Goal: Task Accomplishment & Management: Complete application form

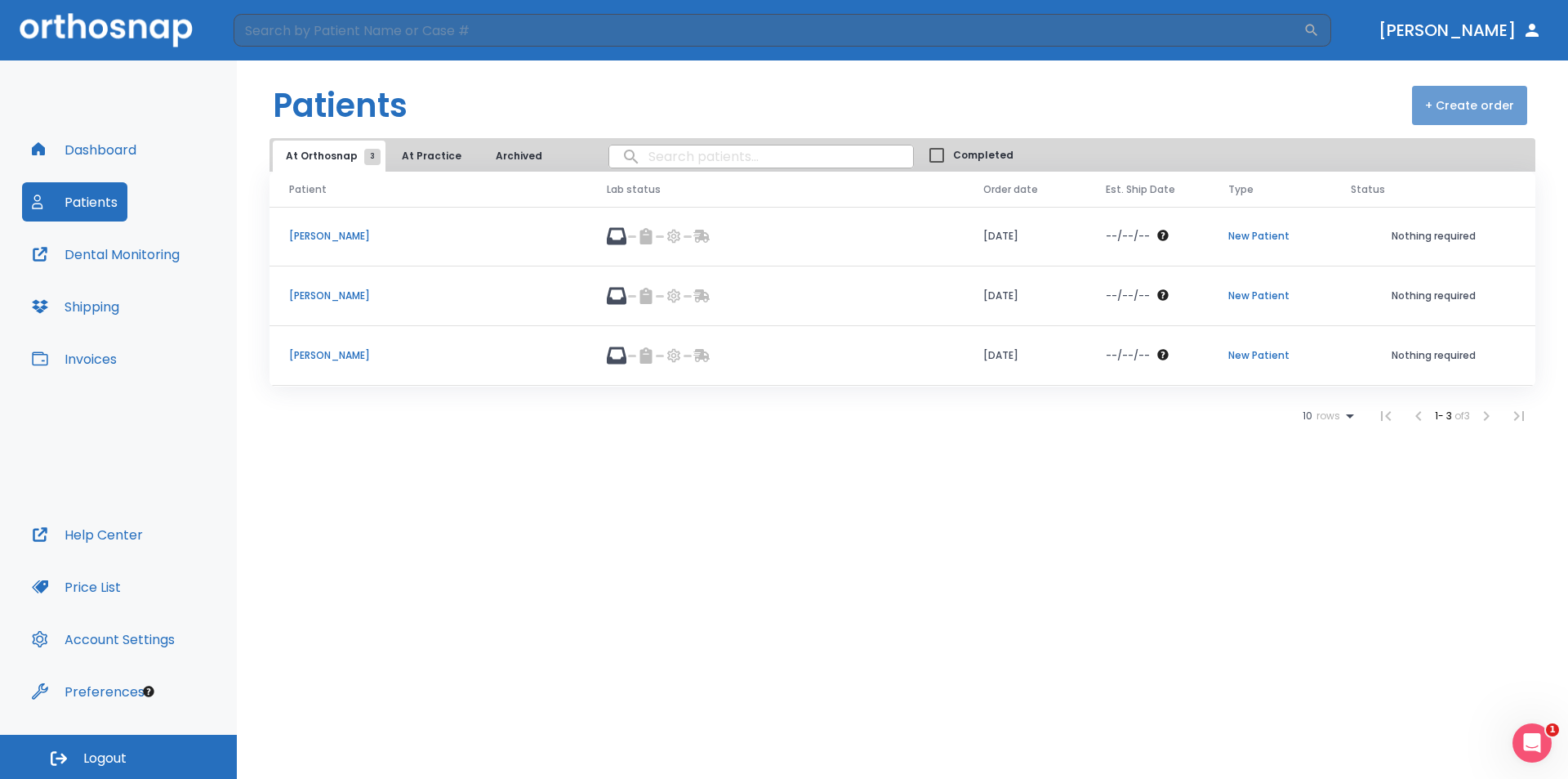
click at [1493, 111] on button "+ Create order" at bounding box center [1469, 105] width 115 height 40
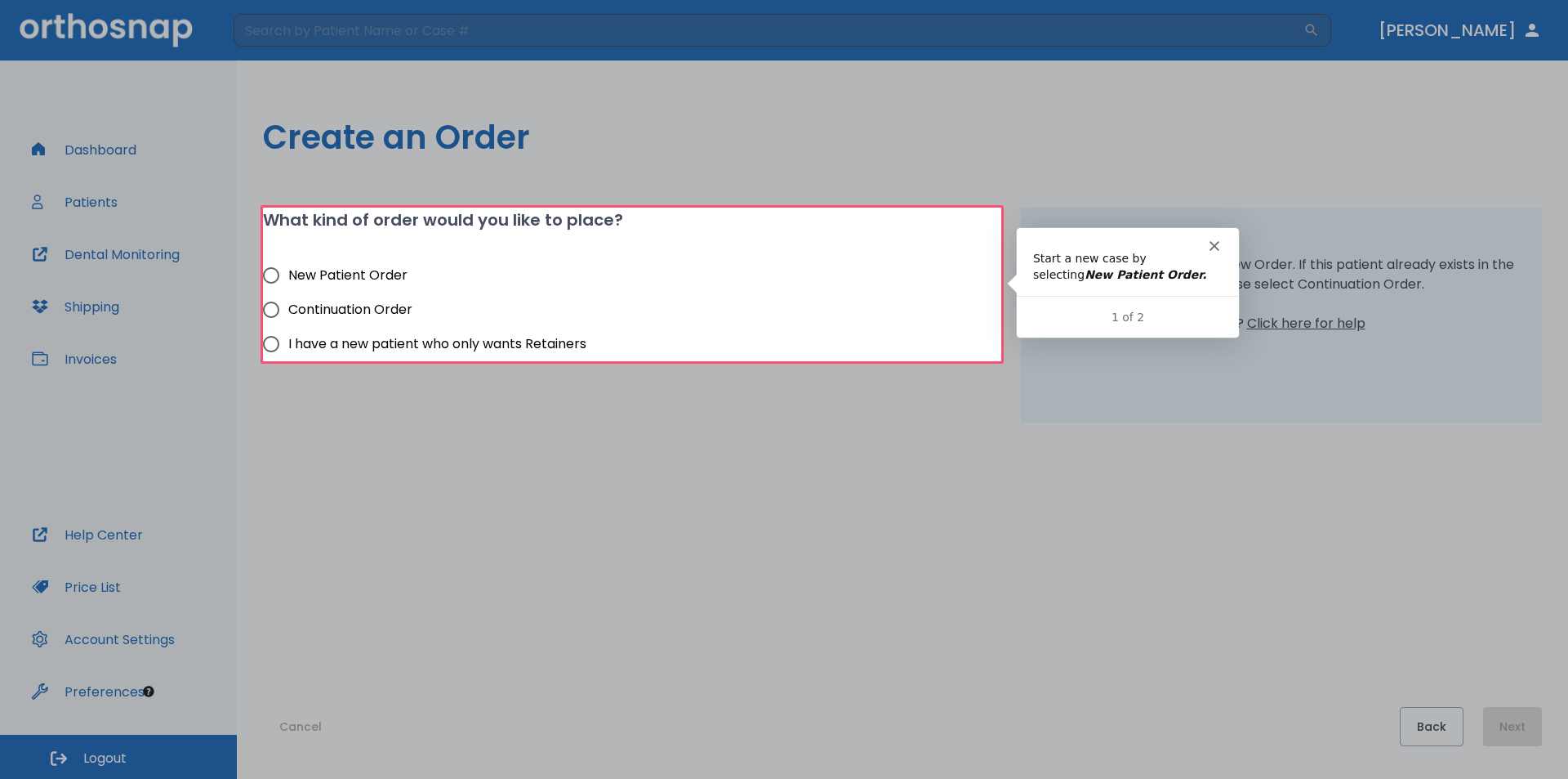
click at [348, 274] on span "New Patient Order" at bounding box center [348, 275] width 119 height 19
click at [289, 274] on input "New Patient Order" at bounding box center [271, 275] width 34 height 34
radio input "true"
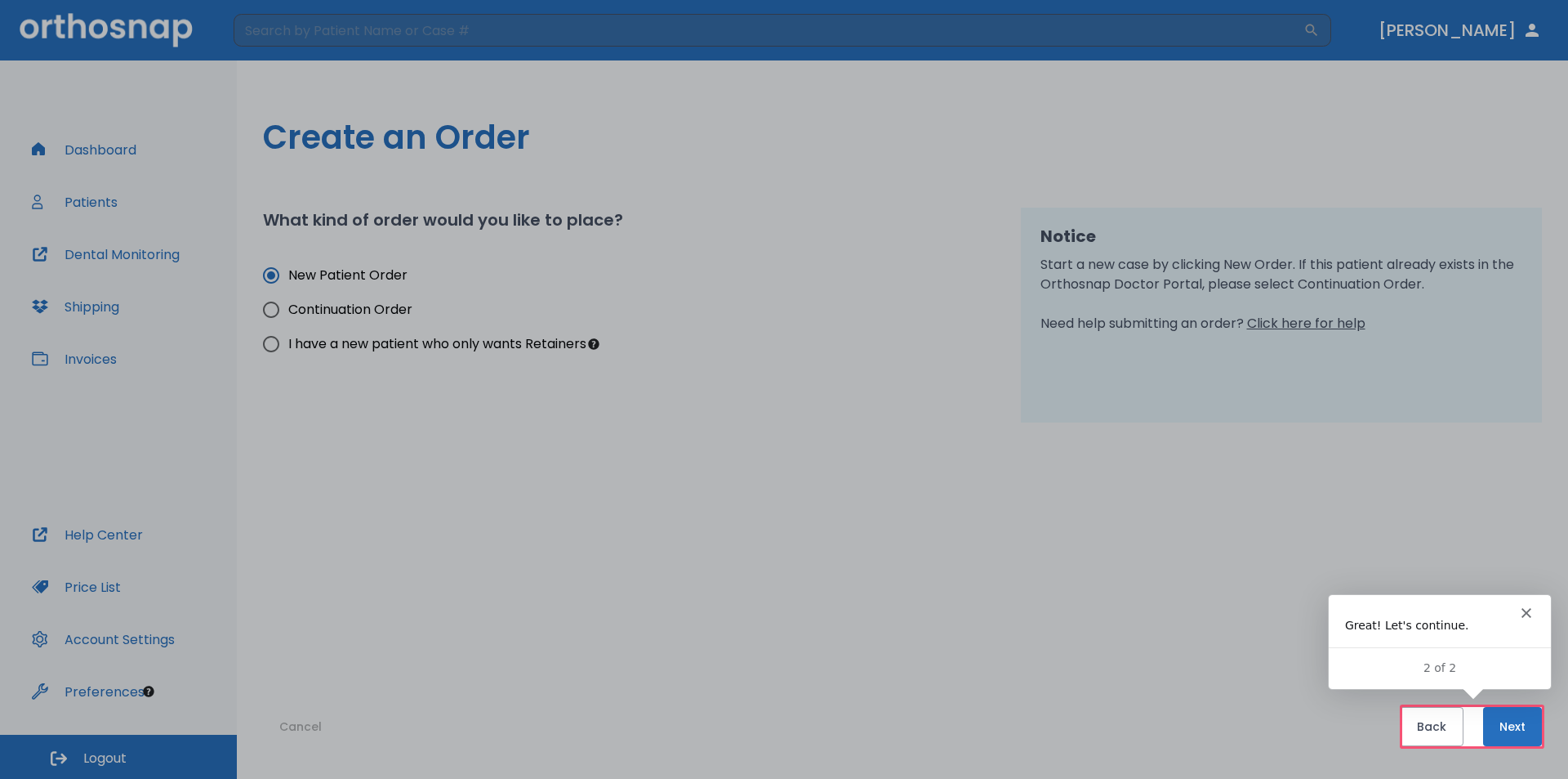
click at [1516, 720] on button "Next" at bounding box center [1513, 726] width 59 height 40
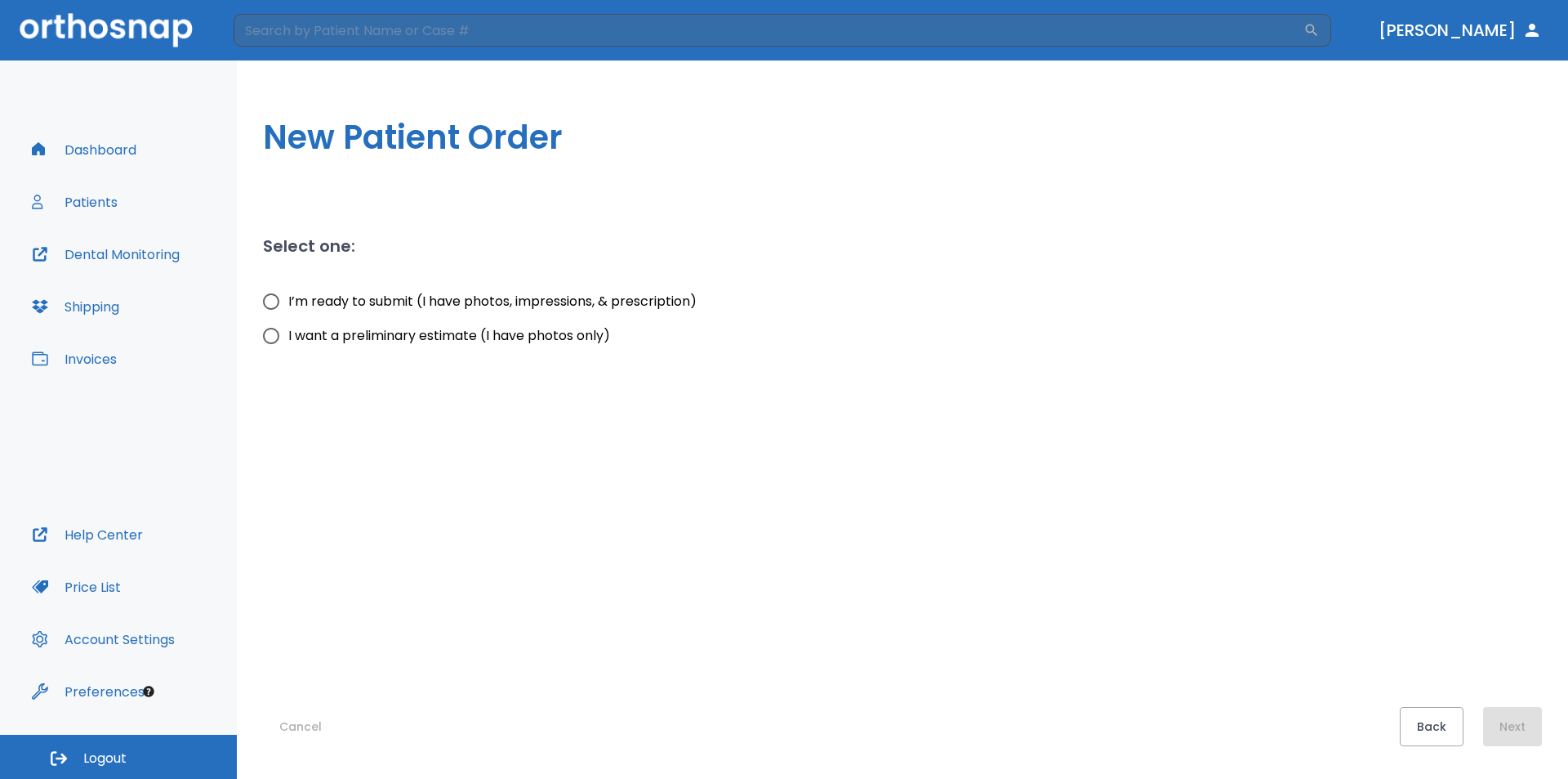
click at [450, 299] on span "I’m ready to submit (I have photos, impressions, & prescription)" at bounding box center [492, 301] width 408 height 19
click at [289, 299] on input "I’m ready to submit (I have photos, impressions, & prescription)" at bounding box center [271, 301] width 34 height 34
radio input "true"
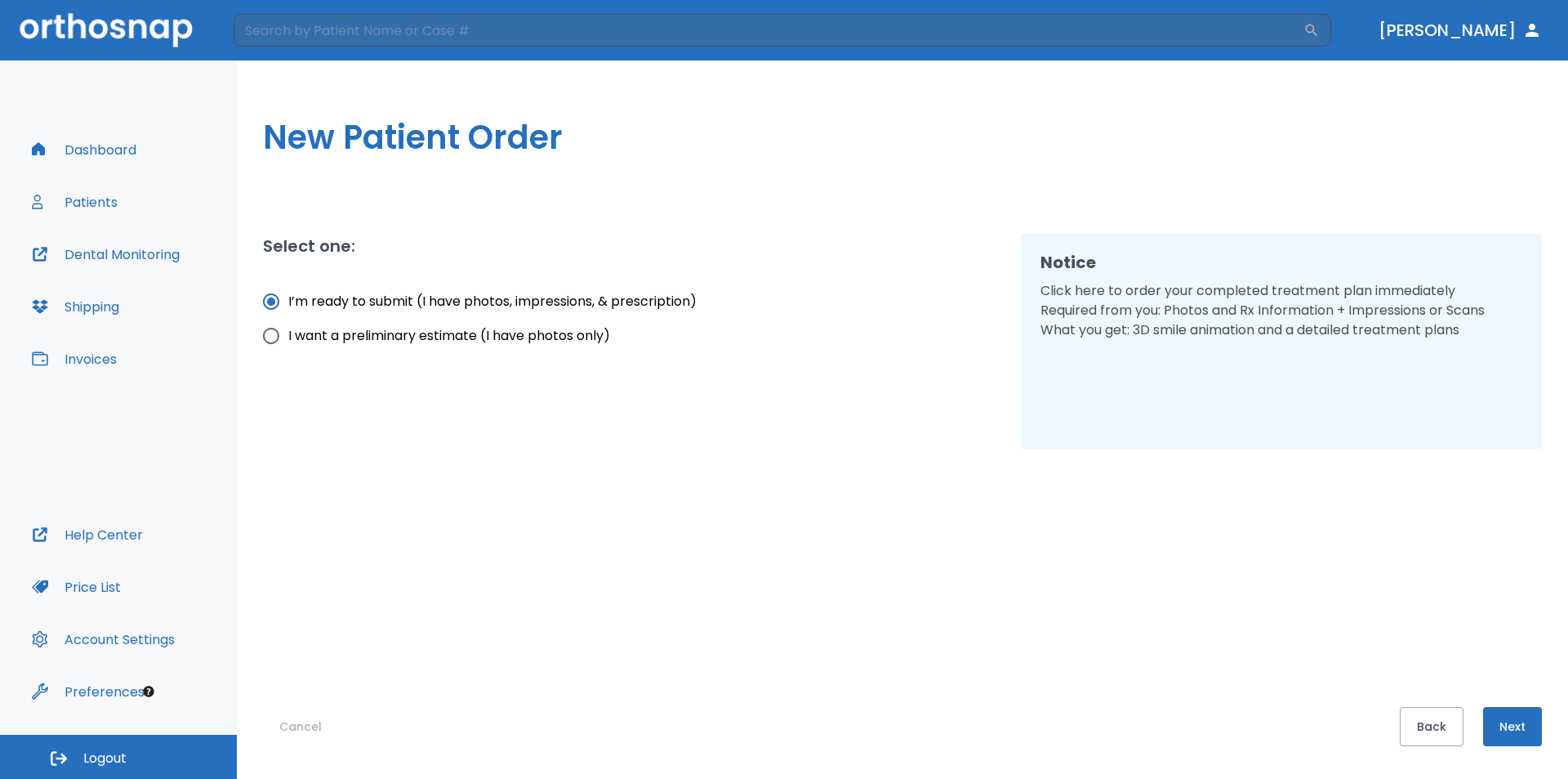
click at [1517, 732] on button "Next" at bounding box center [1513, 726] width 59 height 40
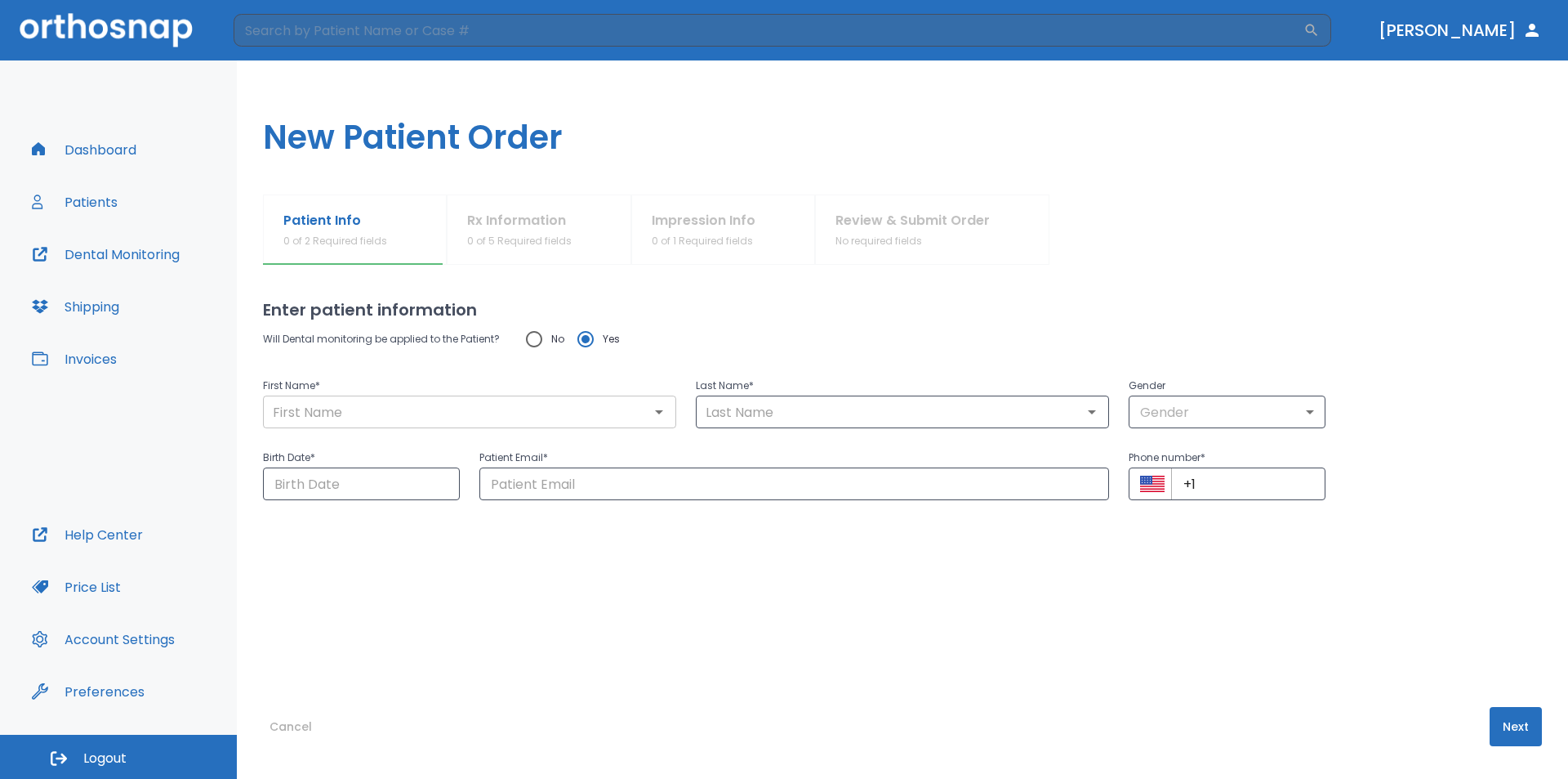
click at [419, 408] on input "text" at bounding box center [470, 411] width 404 height 23
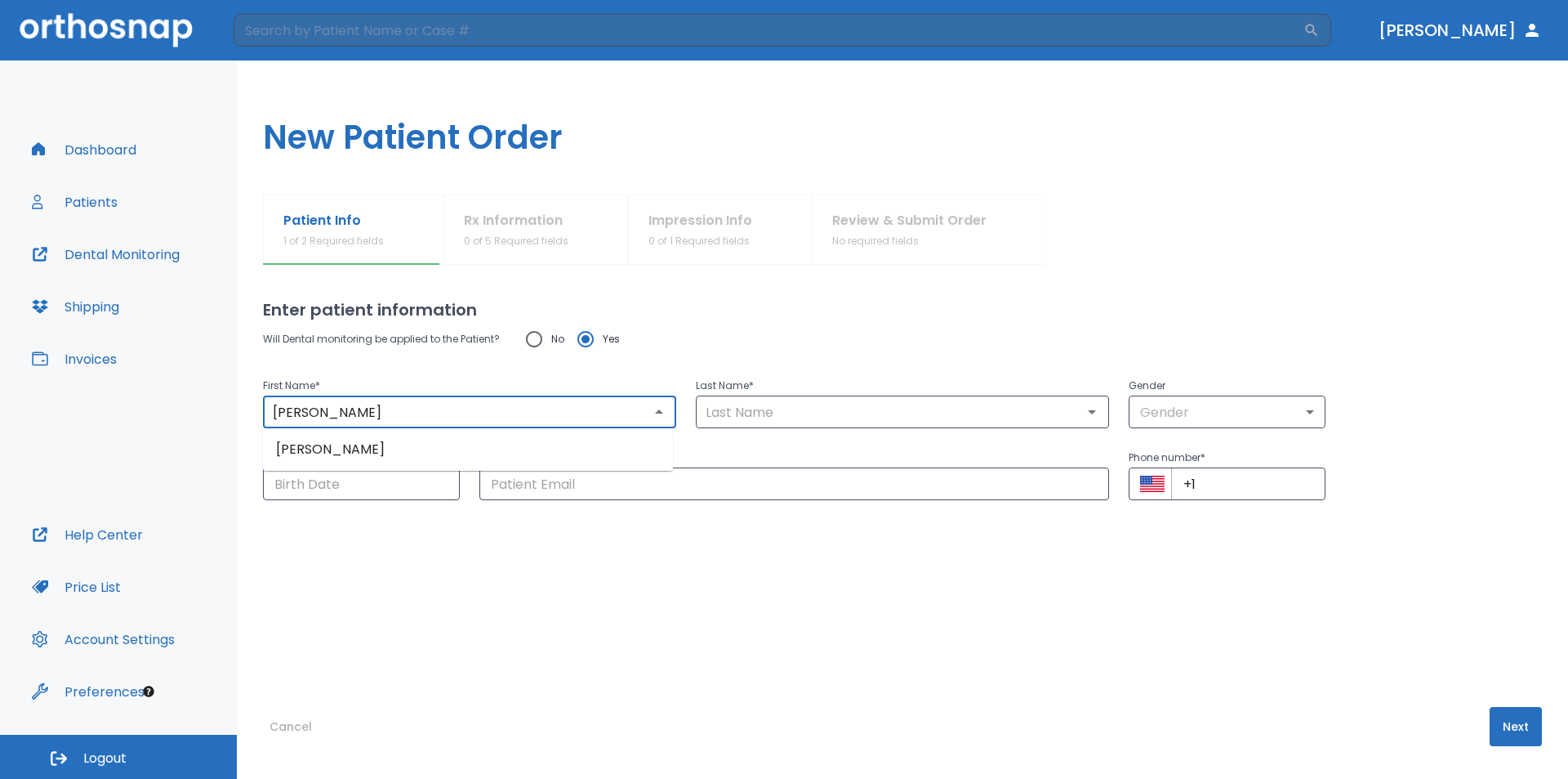
type input "[PERSON_NAME]"
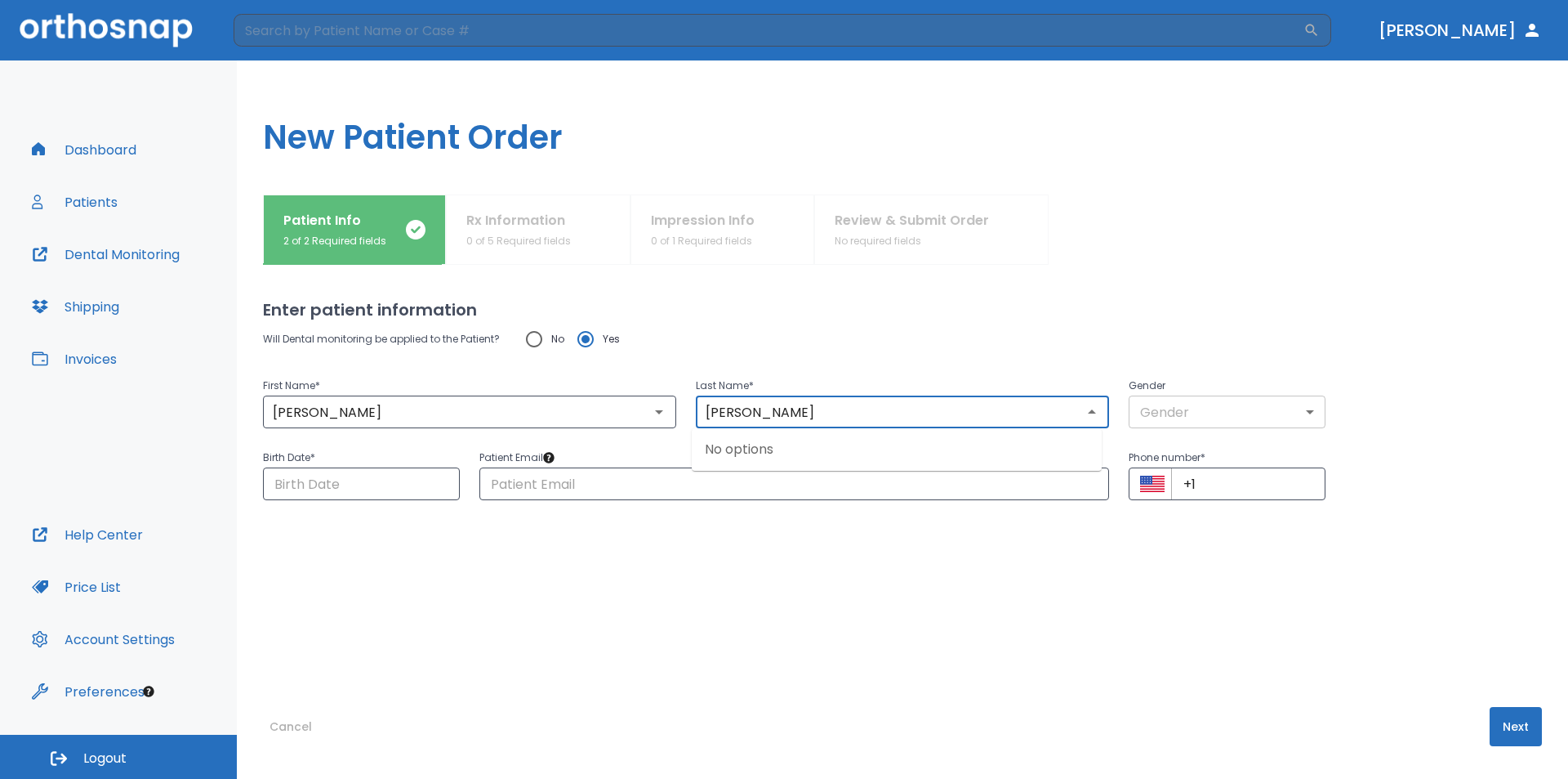
type input "[PERSON_NAME]"
click at [1197, 415] on body "​ [PERSON_NAME] Dashboard Patients Dental Monitoring Shipping Invoices Help Cen…" at bounding box center [784, 389] width 1568 height 779
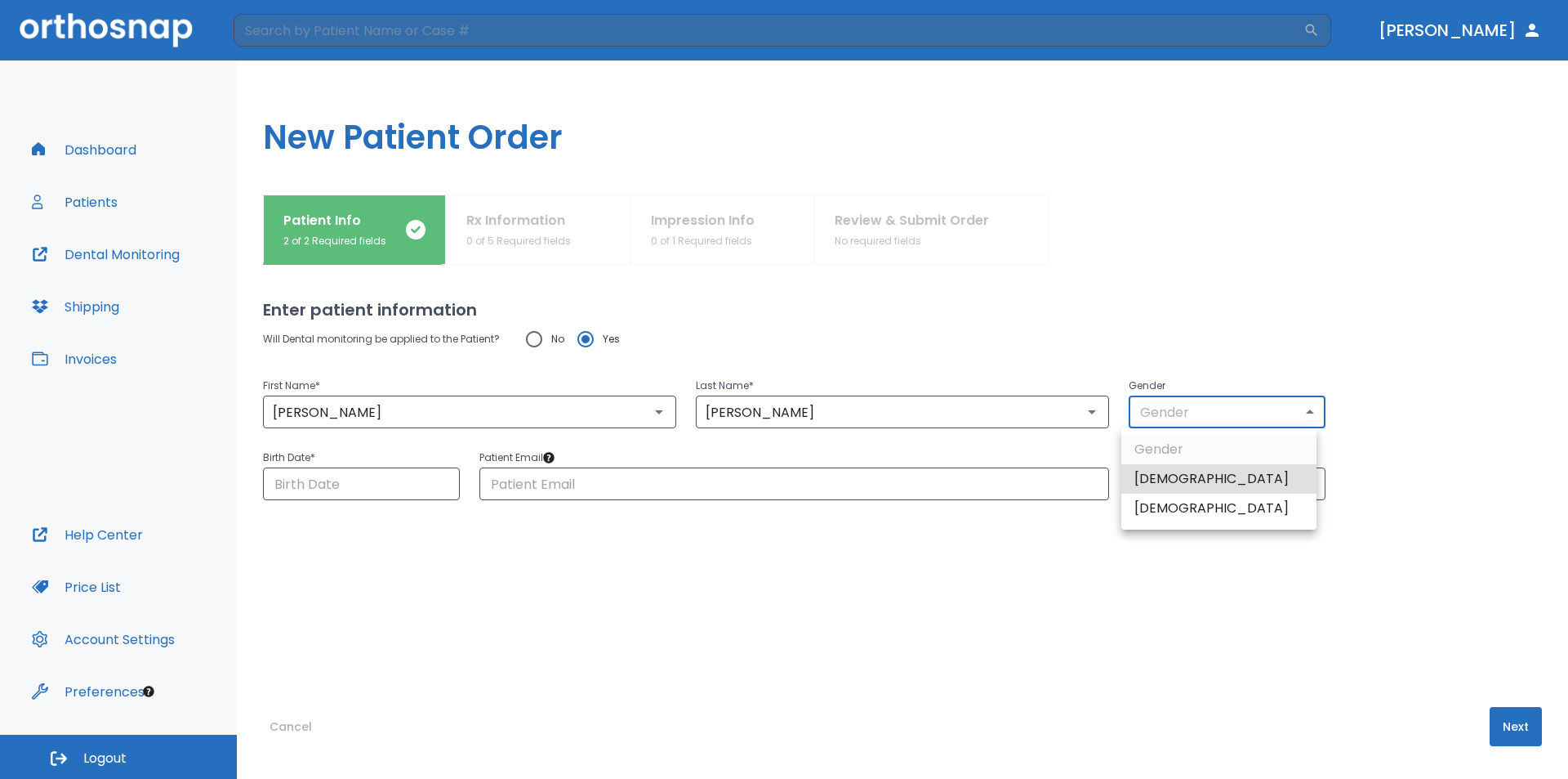
click at [1162, 510] on li "[DEMOGRAPHIC_DATA]" at bounding box center [1220, 508] width 195 height 30
type input "0"
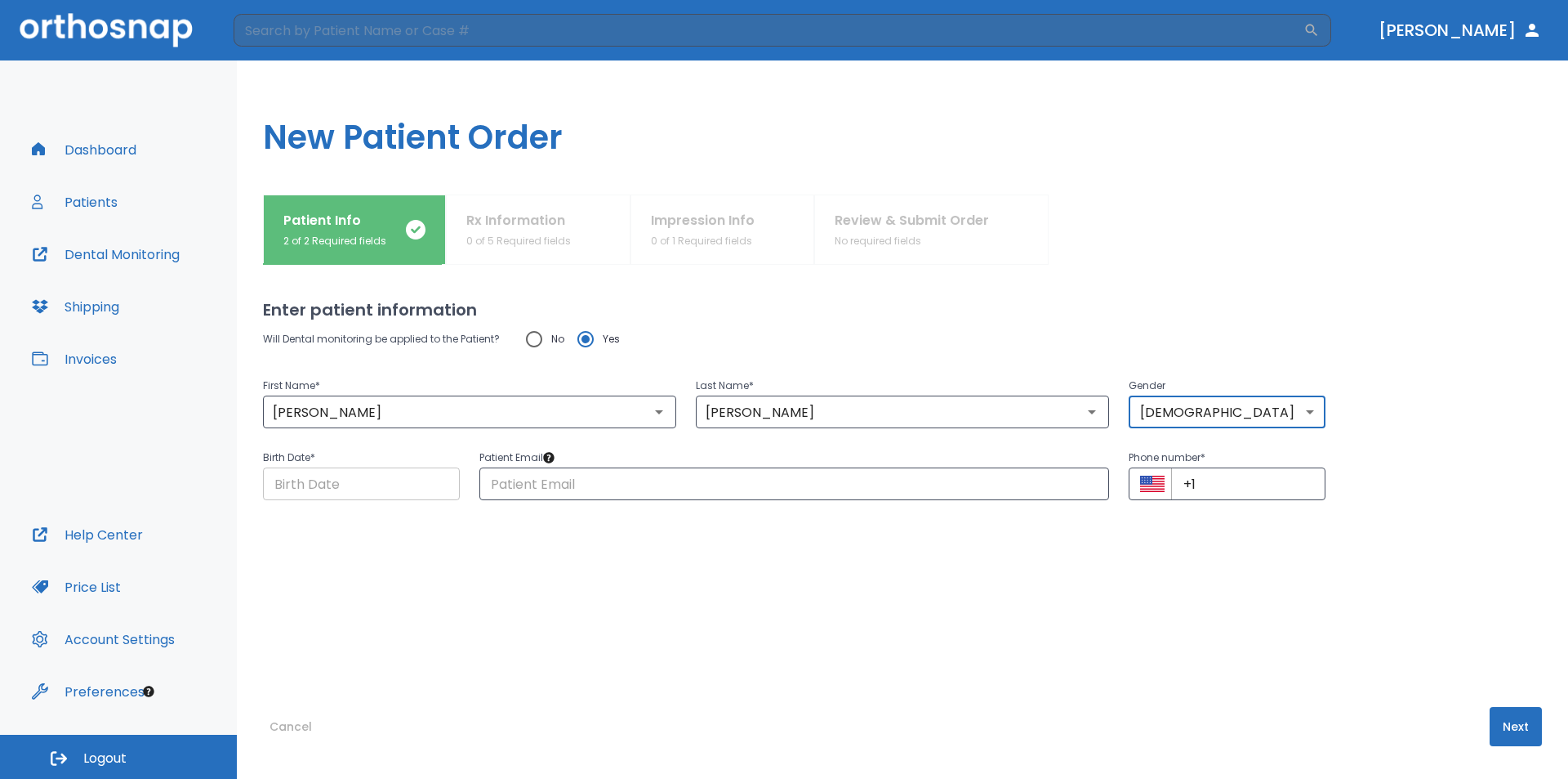
click at [348, 475] on input "Choose date" at bounding box center [361, 483] width 197 height 32
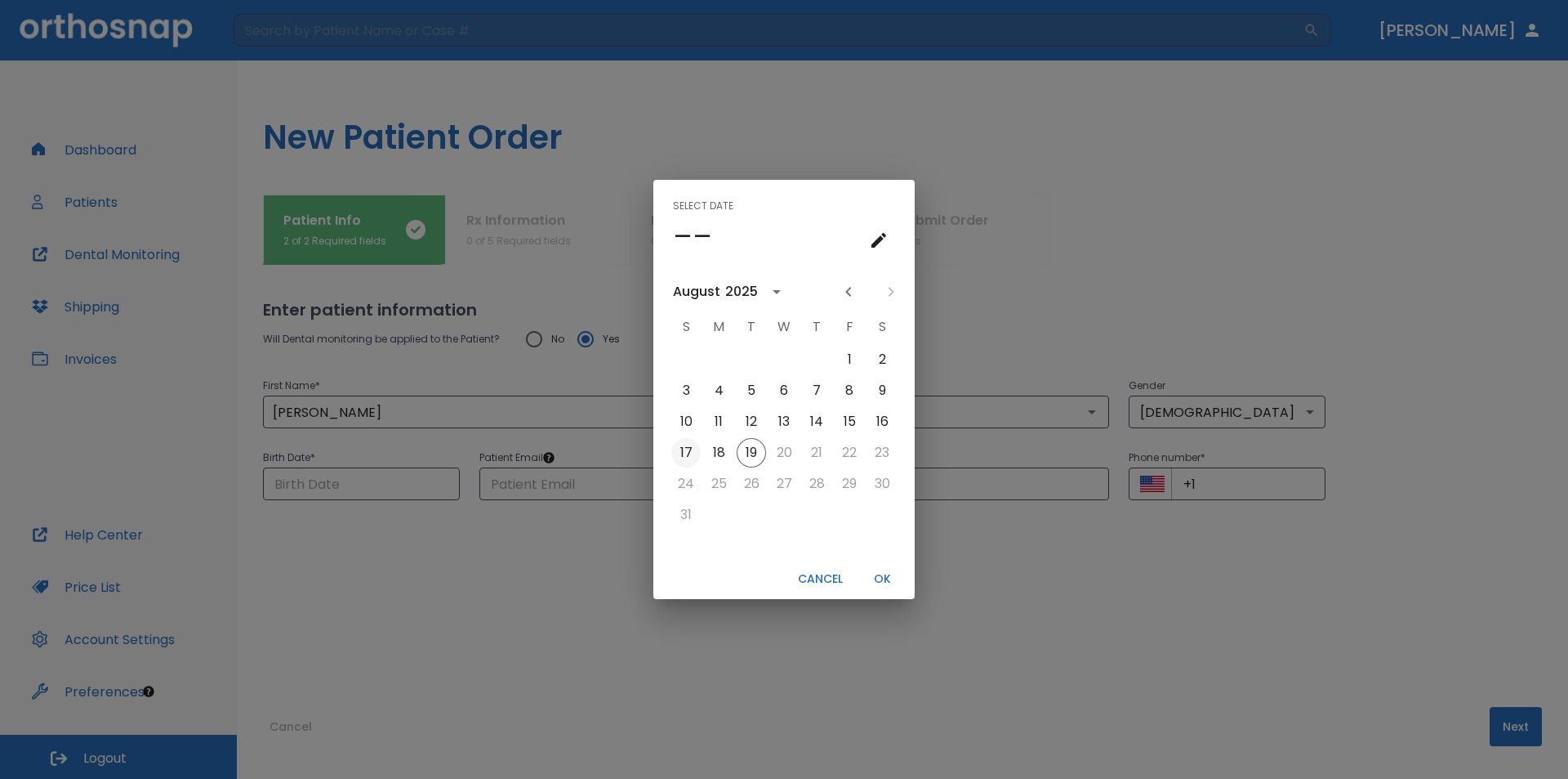
click at [686, 450] on button "17" at bounding box center [686, 453] width 29 height 30
click at [404, 482] on div "Select date Sun, Aug [DATE] S M T W T F S 1 2 3 4 5 6 7 8 9 10 11 12 13 14 15 1…" at bounding box center [784, 389] width 1568 height 779
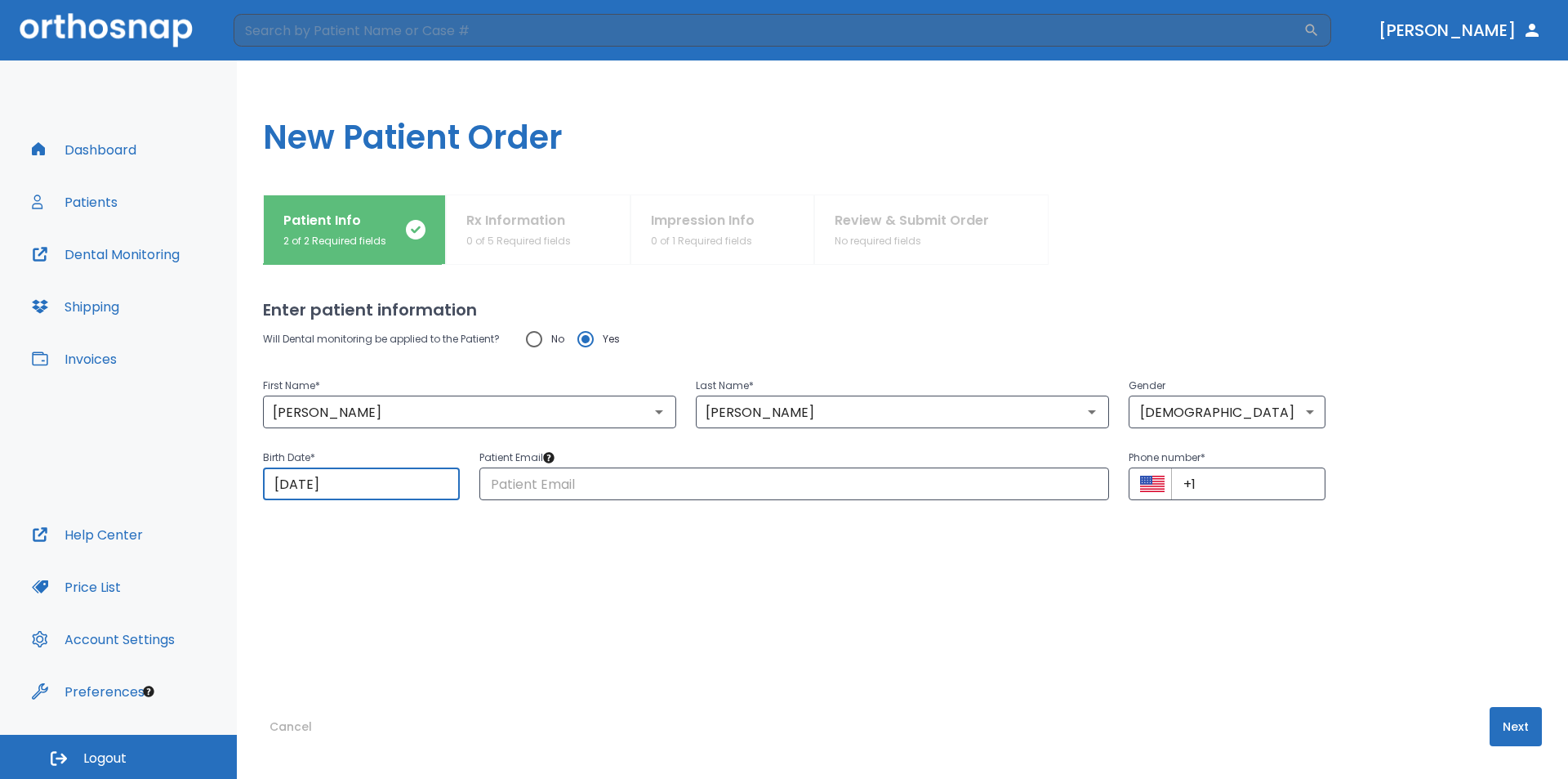
click at [387, 483] on input "[DATE]" at bounding box center [361, 483] width 197 height 32
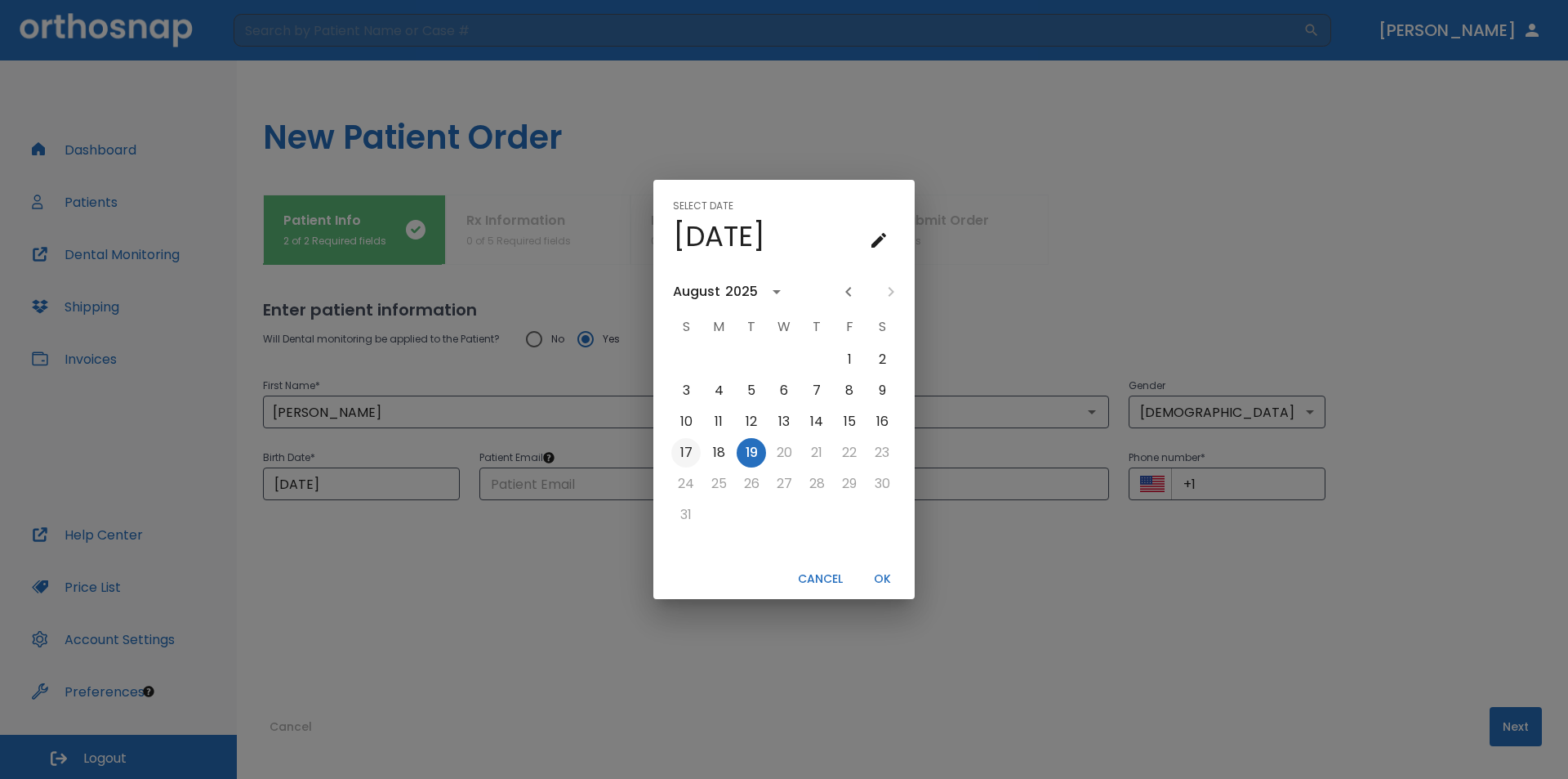
drag, startPoint x: 679, startPoint y: 449, endPoint x: 701, endPoint y: 395, distance: 58.3
click at [679, 449] on button "17" at bounding box center [686, 453] width 29 height 30
click at [771, 291] on icon "calendar view is open, switch to year view" at bounding box center [776, 291] width 19 height 19
click at [886, 584] on button "OK" at bounding box center [882, 578] width 53 height 27
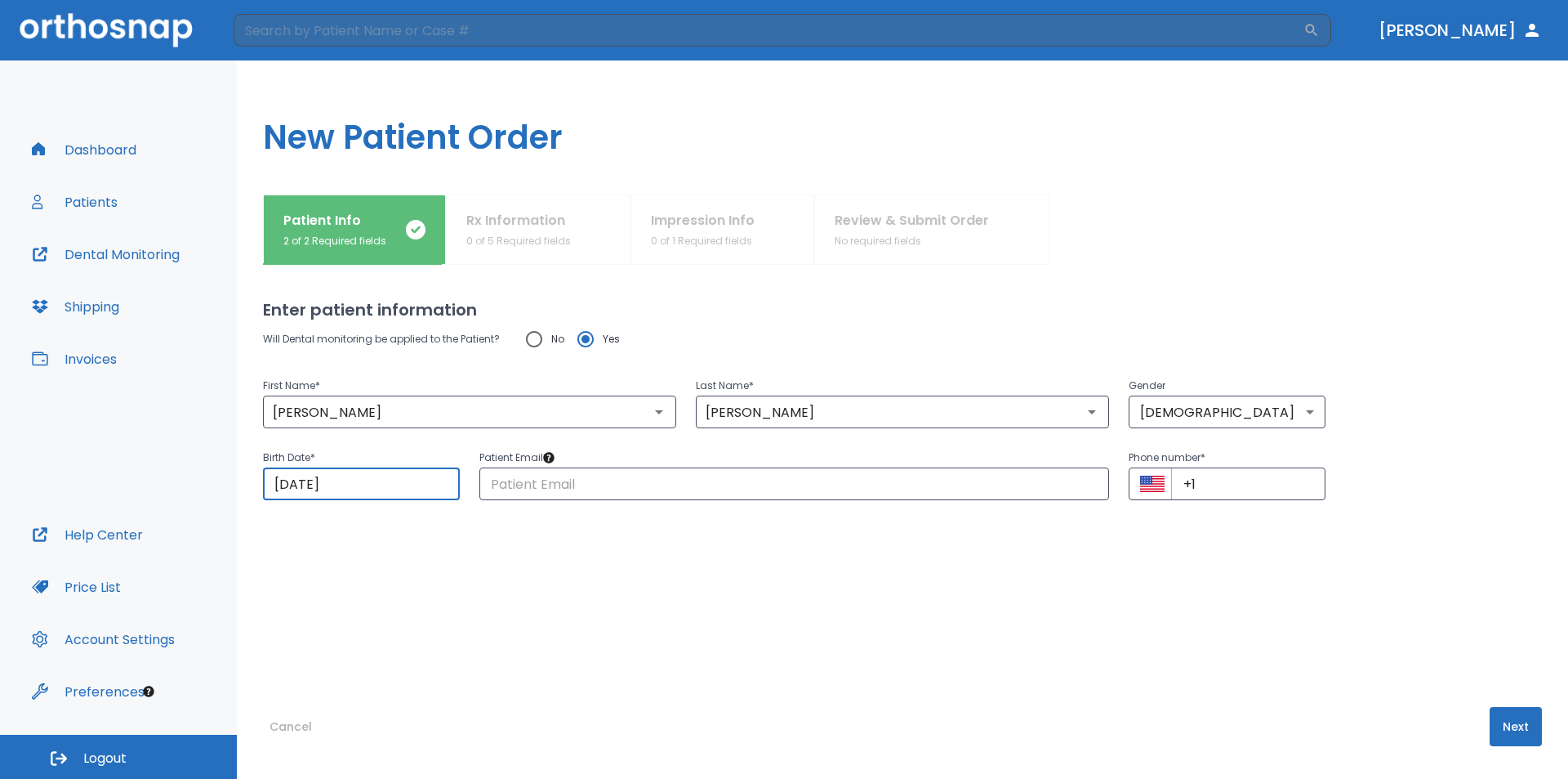
click at [406, 483] on input "[DATE]" at bounding box center [361, 483] width 197 height 32
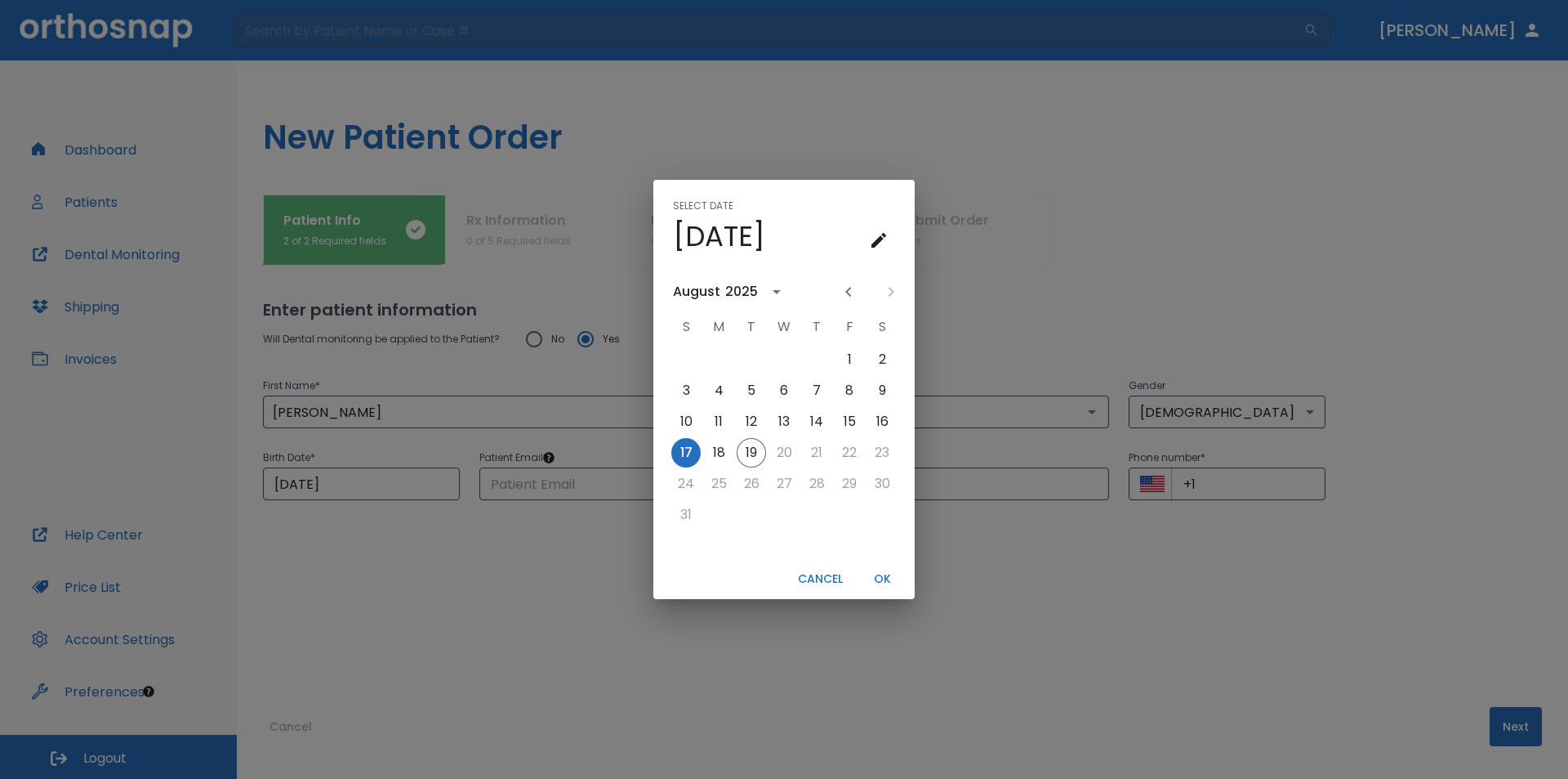
click at [834, 575] on button "Cancel" at bounding box center [820, 578] width 58 height 27
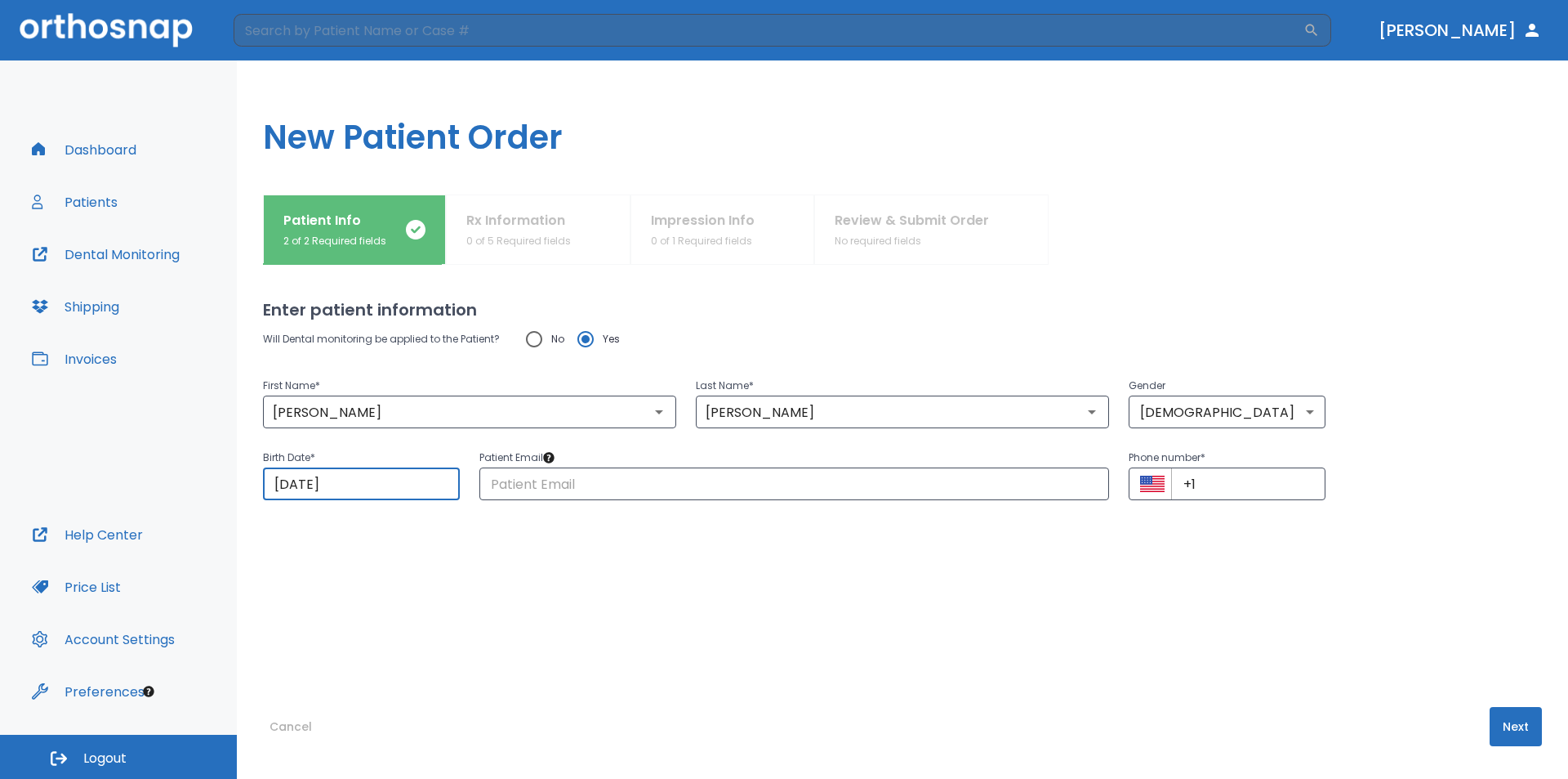
drag, startPoint x: 383, startPoint y: 477, endPoint x: 217, endPoint y: 501, distance: 167.7
click at [217, 501] on div "Dashboard Patients Dental Monitoring Shipping Invoices Help Center Price List A…" at bounding box center [784, 419] width 1568 height 718
click at [351, 489] on input "[DATE]" at bounding box center [361, 483] width 197 height 32
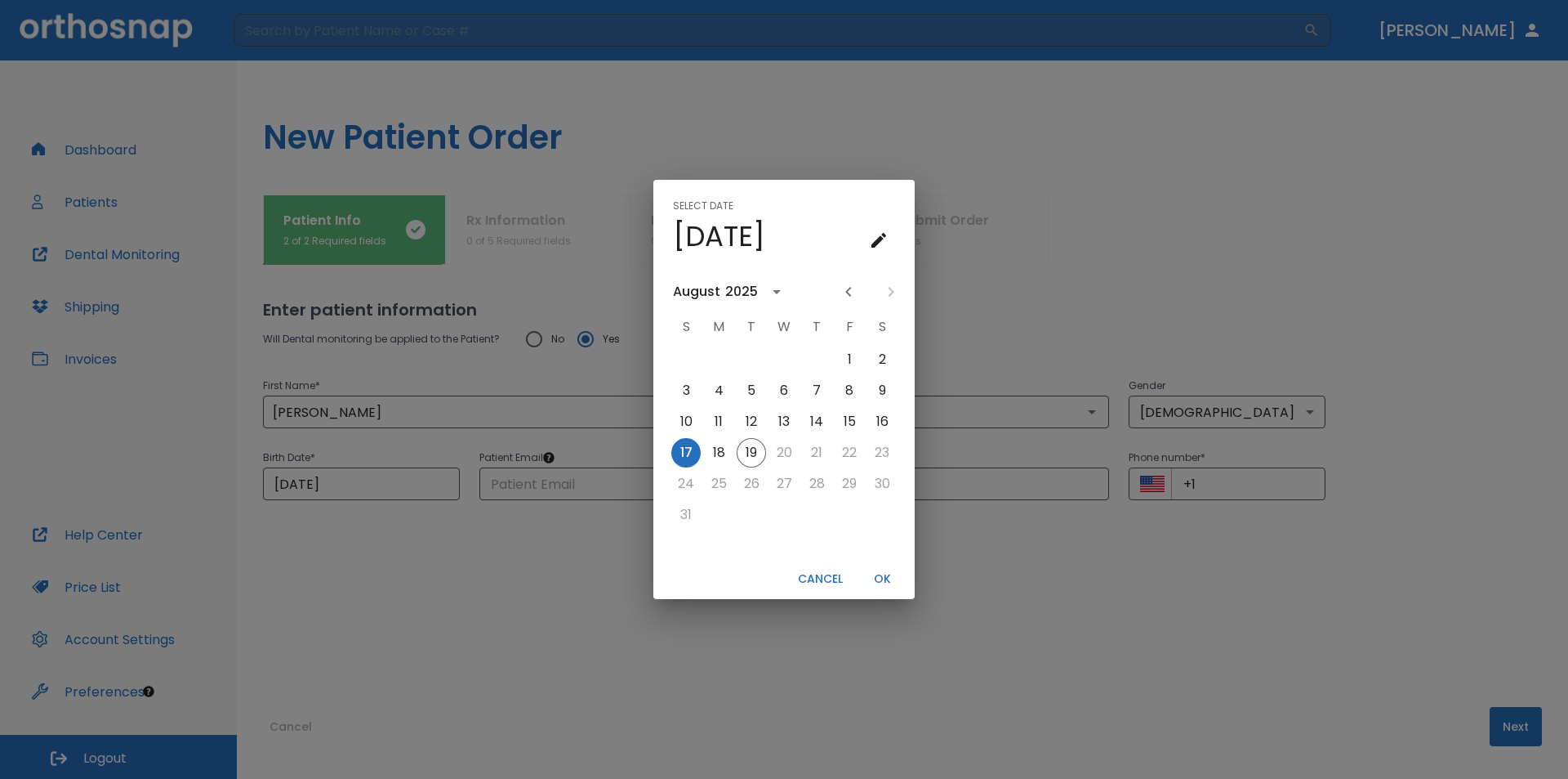
click at [771, 295] on icon "calendar view is open, switch to year view" at bounding box center [776, 291] width 19 height 19
click at [787, 439] on button "1967" at bounding box center [784, 444] width 59 height 30
type input "[DATE]"
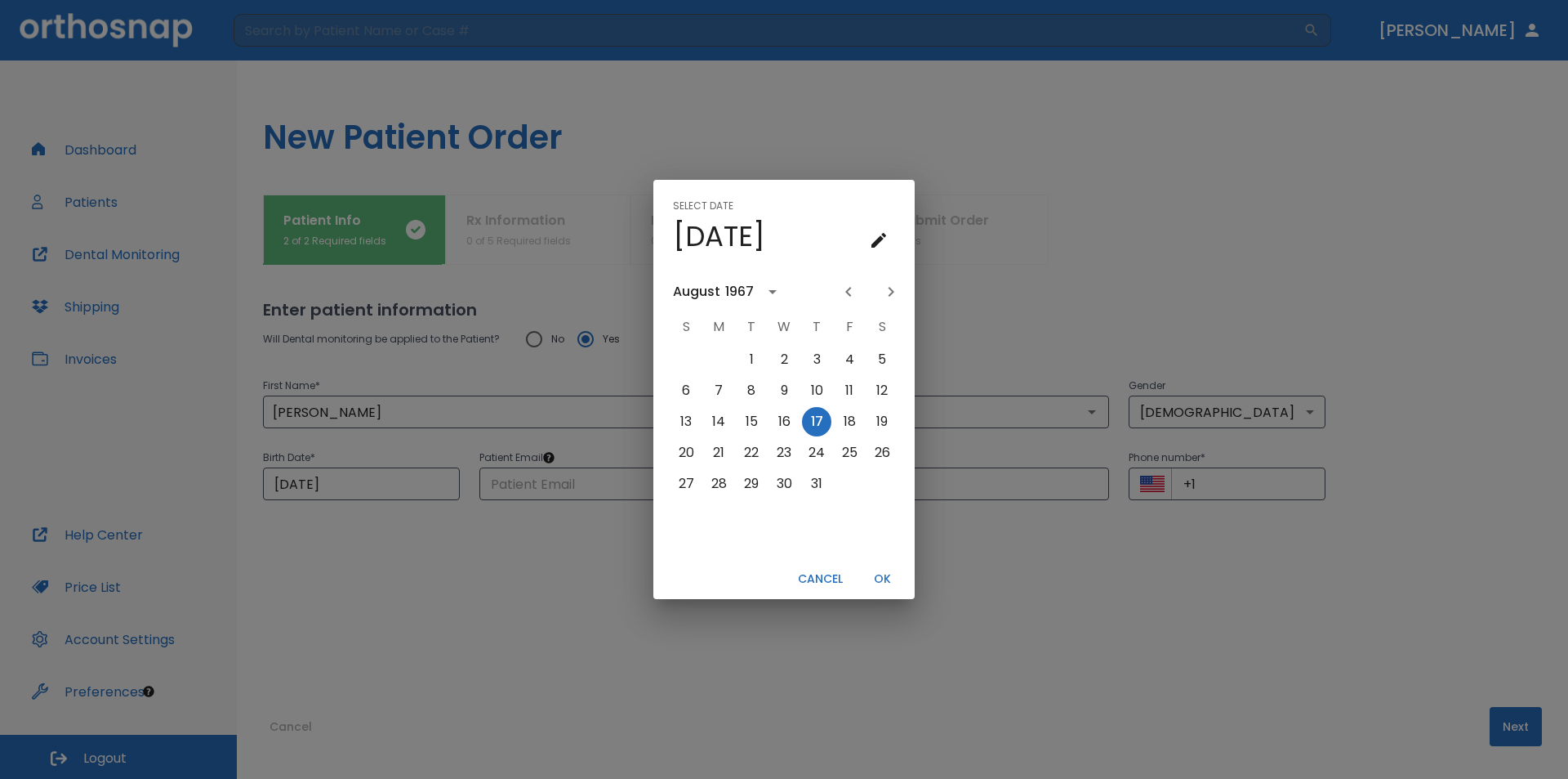
click at [882, 573] on button "OK" at bounding box center [882, 578] width 53 height 27
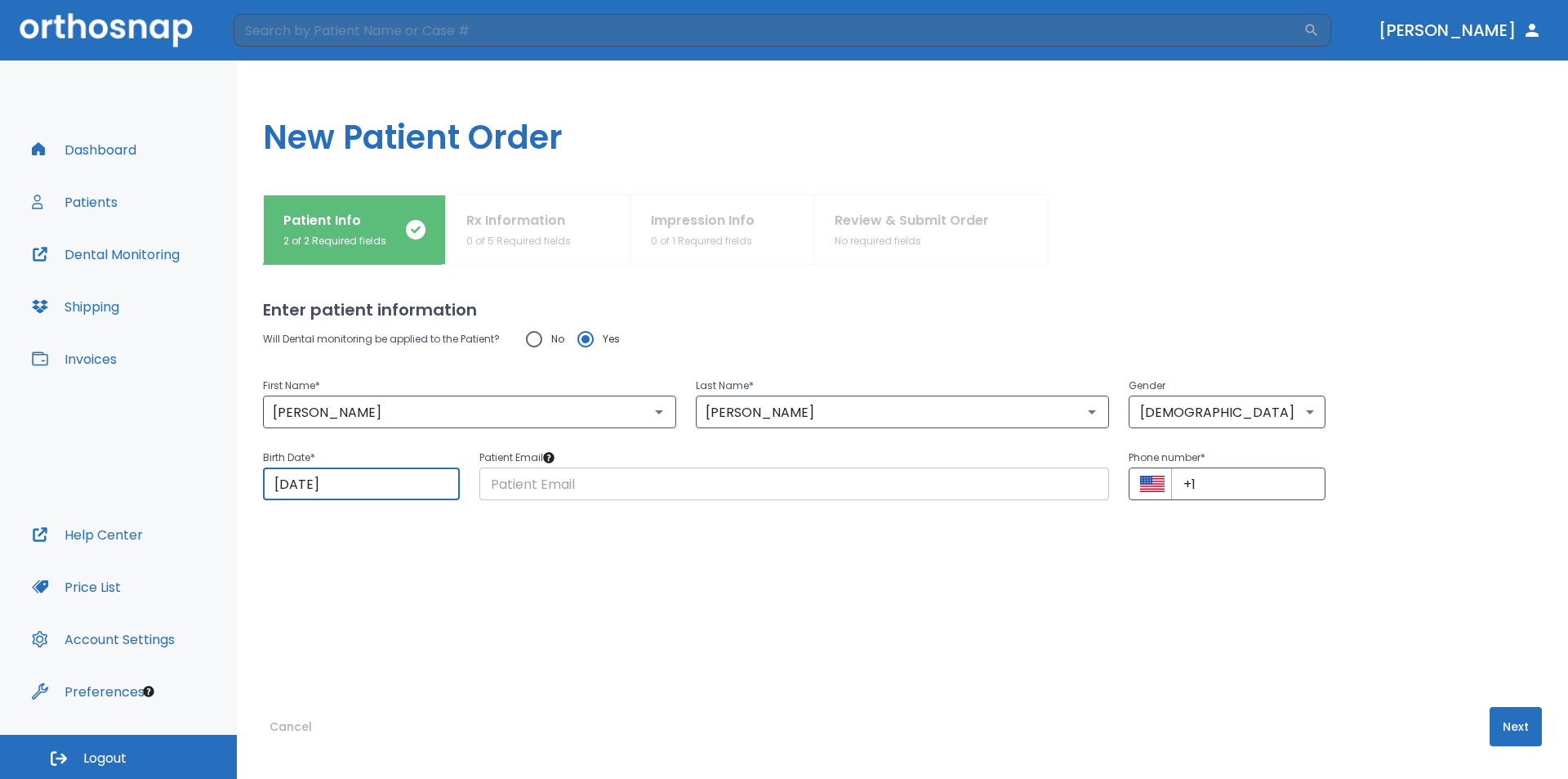
click at [814, 490] on input "text" at bounding box center [794, 483] width 630 height 32
